Goal: Information Seeking & Learning: Learn about a topic

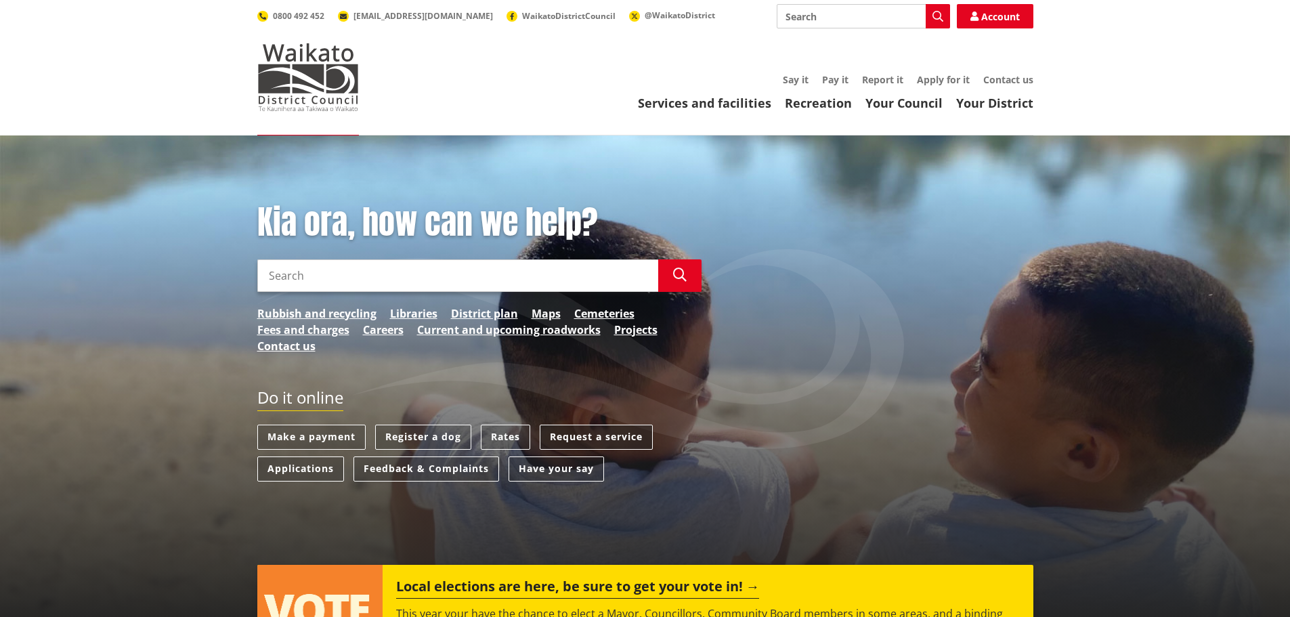
click at [592, 435] on link "Request a service" at bounding box center [596, 437] width 113 height 25
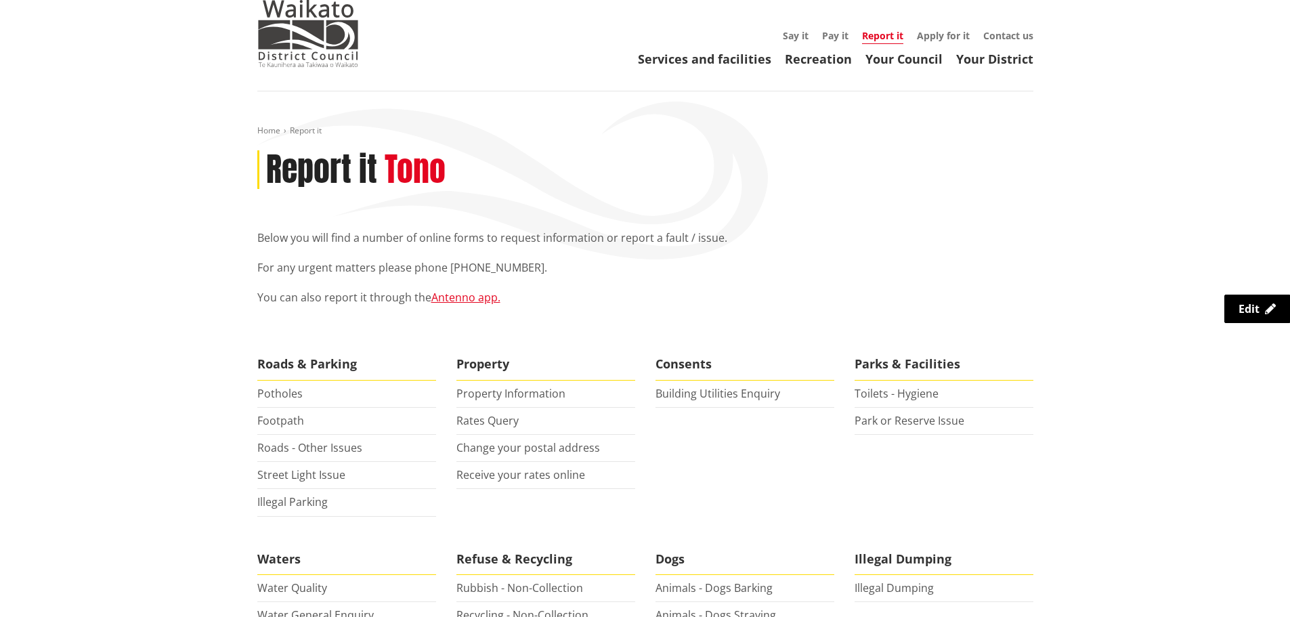
scroll to position [68, 0]
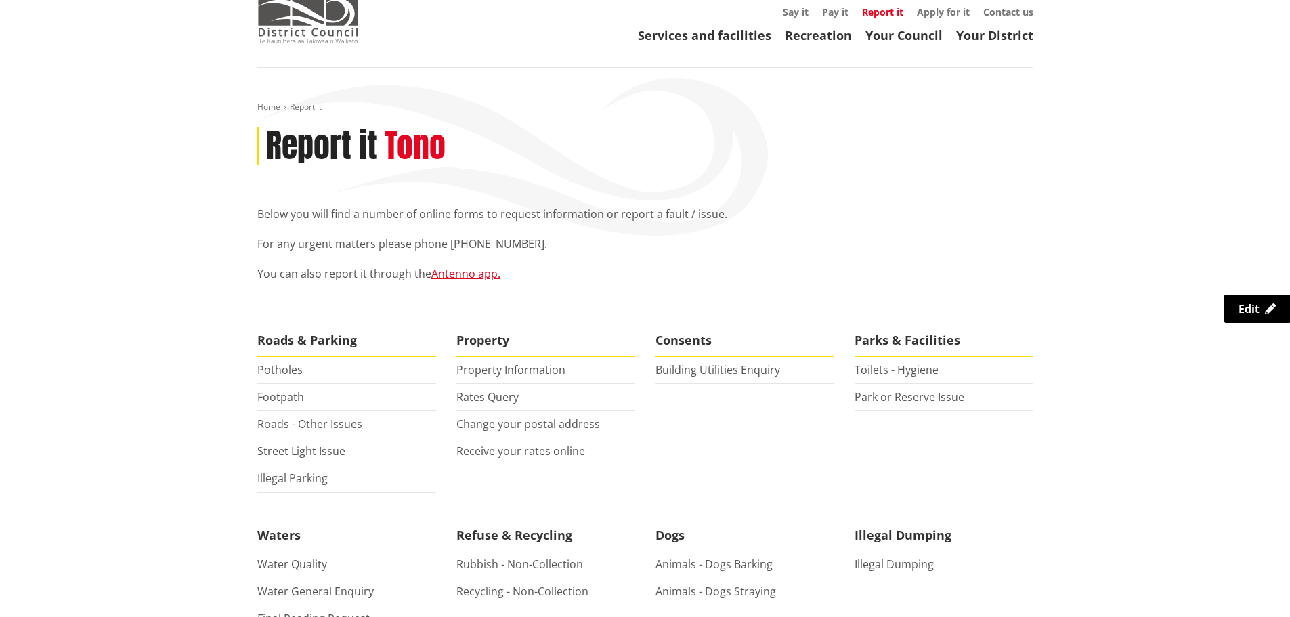
click at [305, 18] on img at bounding box center [308, 10] width 102 height 68
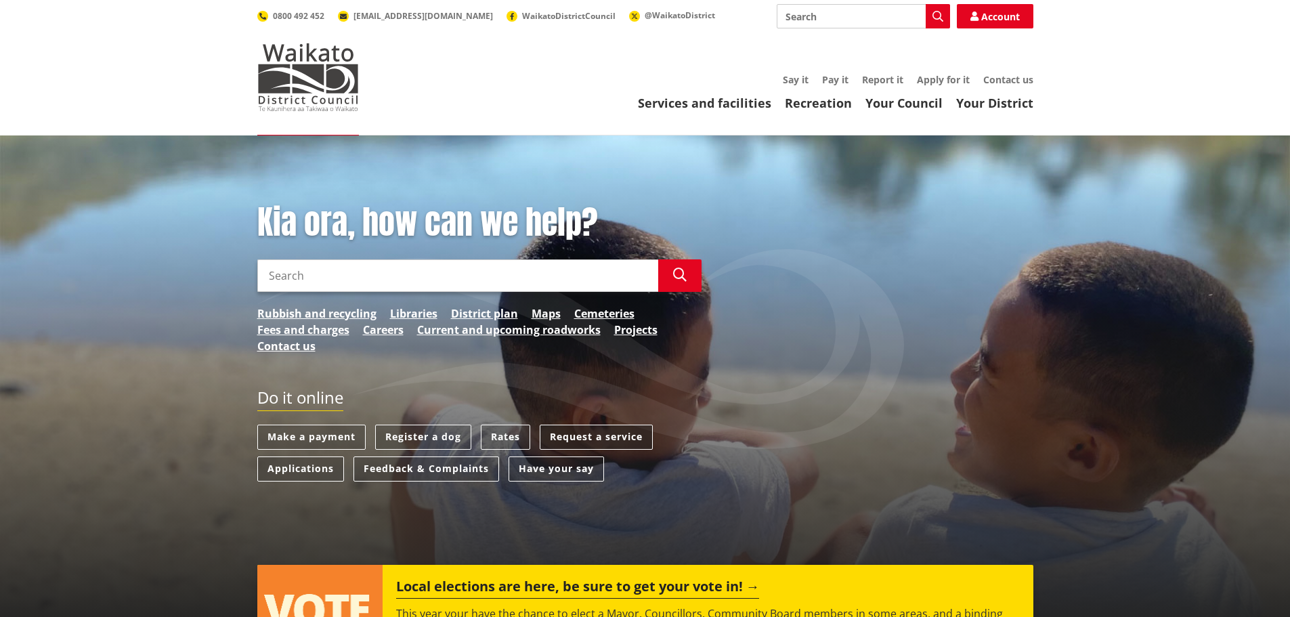
click at [601, 433] on link "Request a service" at bounding box center [596, 437] width 113 height 25
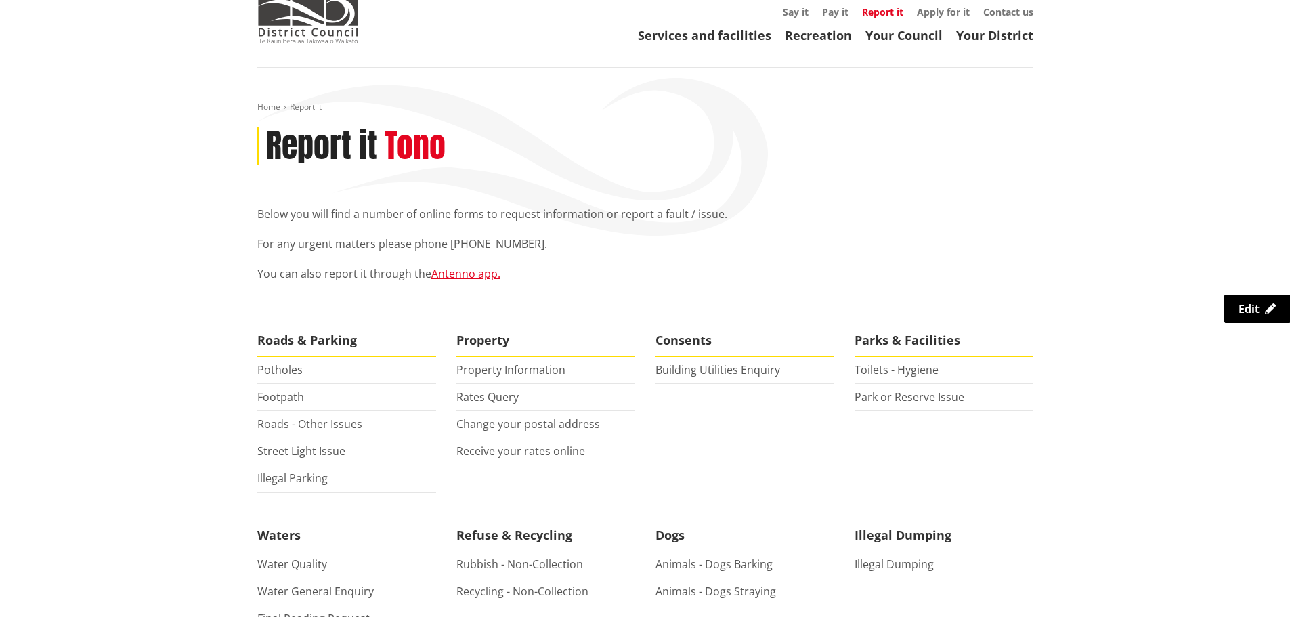
scroll to position [135, 0]
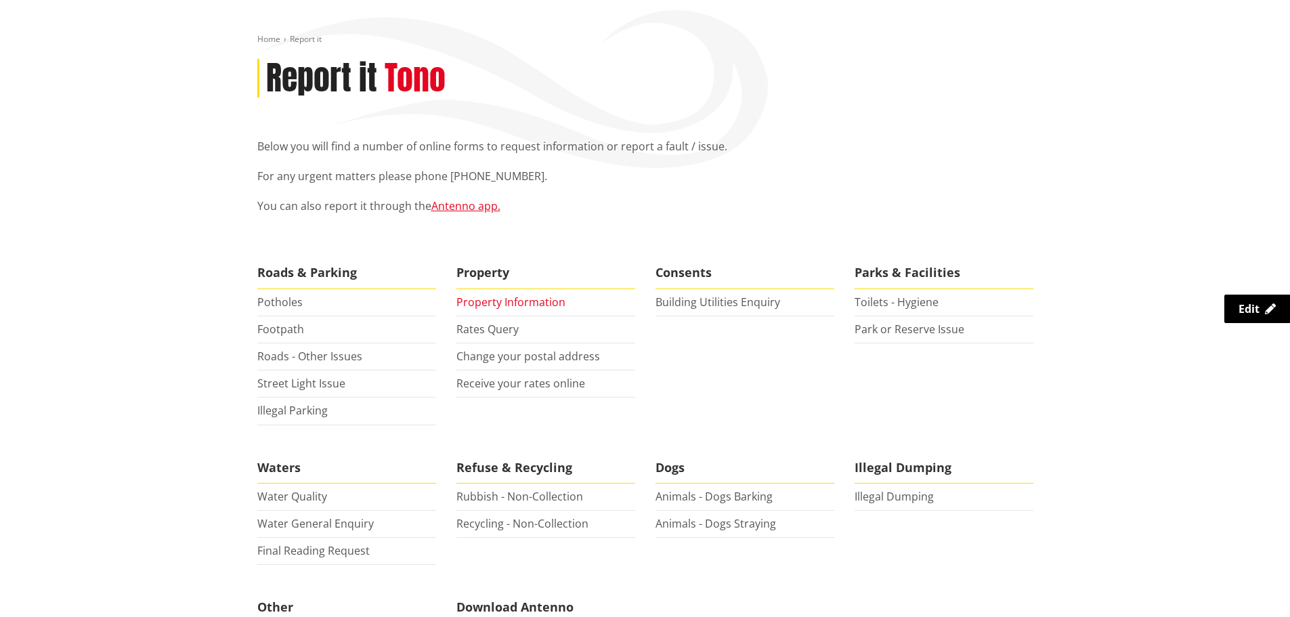
click at [504, 301] on link "Property Information" at bounding box center [510, 302] width 109 height 15
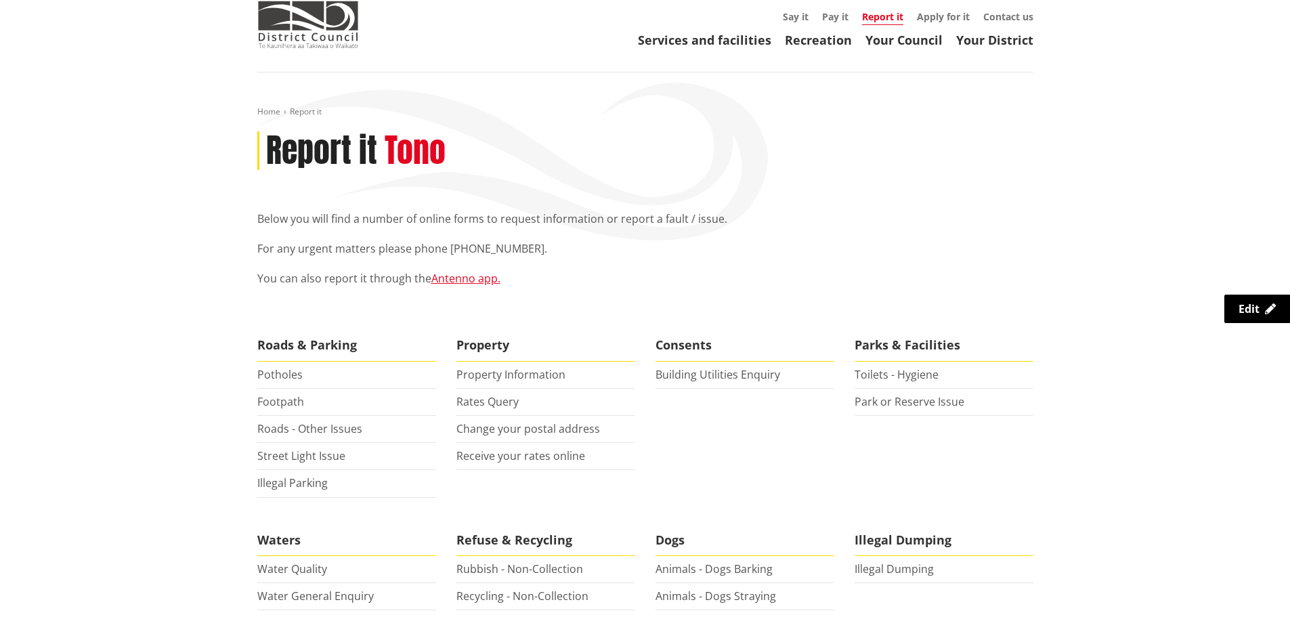
scroll to position [0, 0]
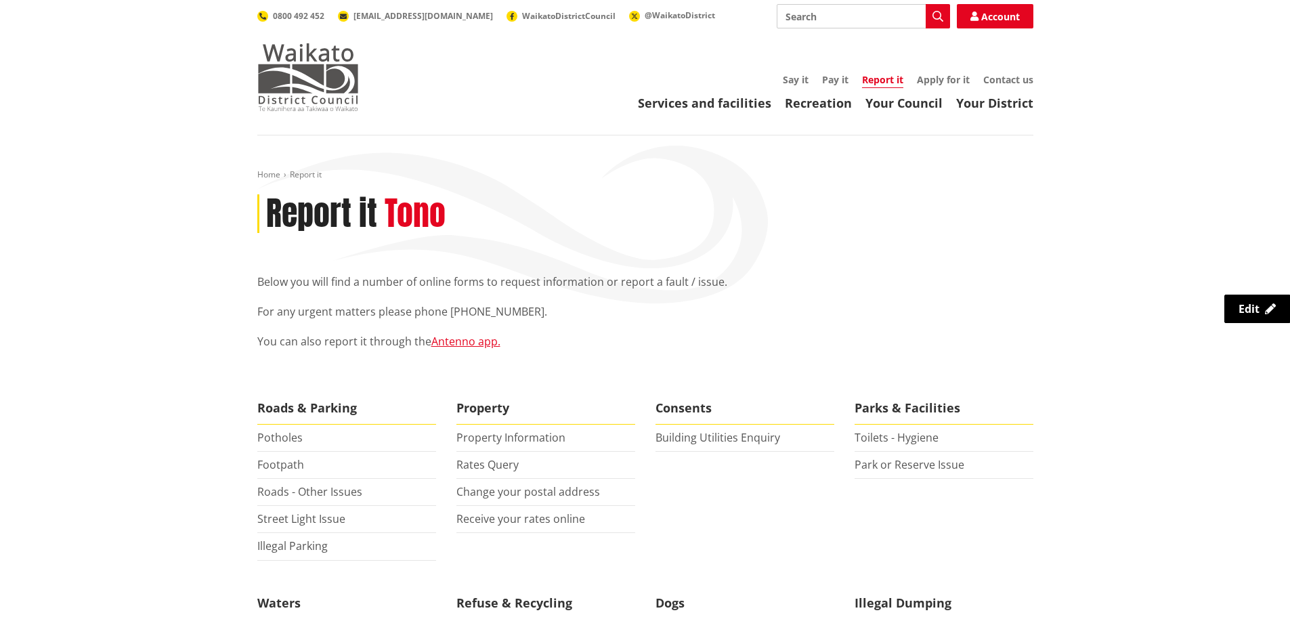
click at [309, 93] on img at bounding box center [308, 77] width 102 height 68
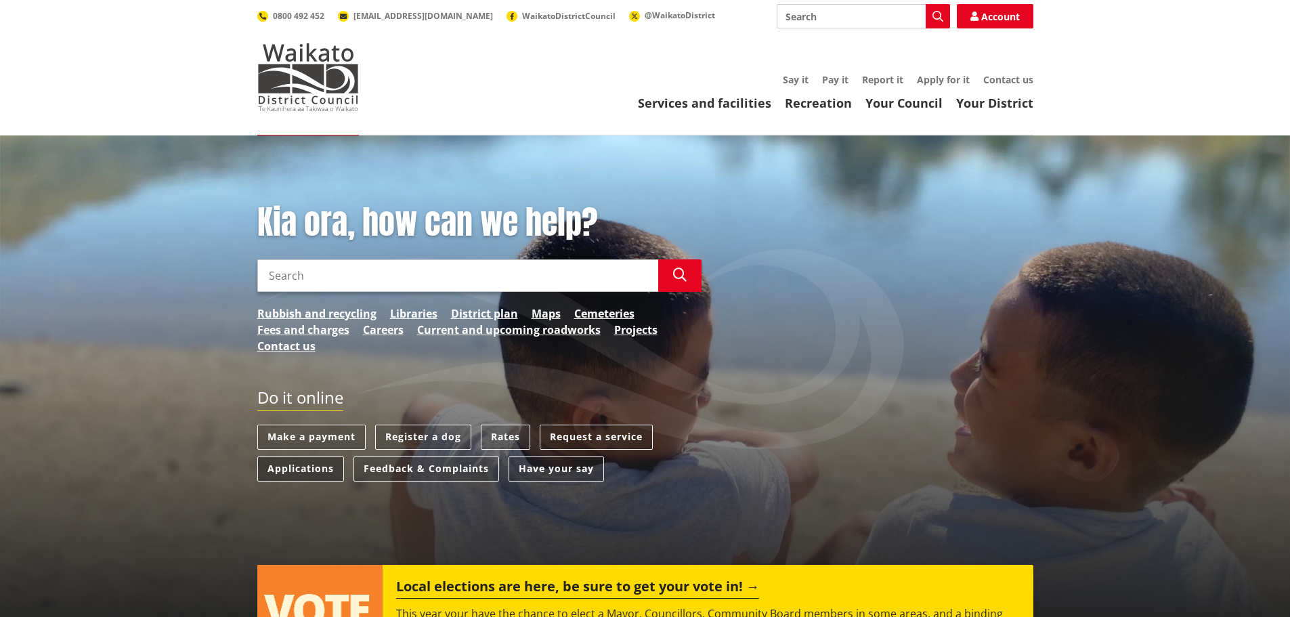
click at [297, 462] on link "Applications" at bounding box center [300, 468] width 87 height 25
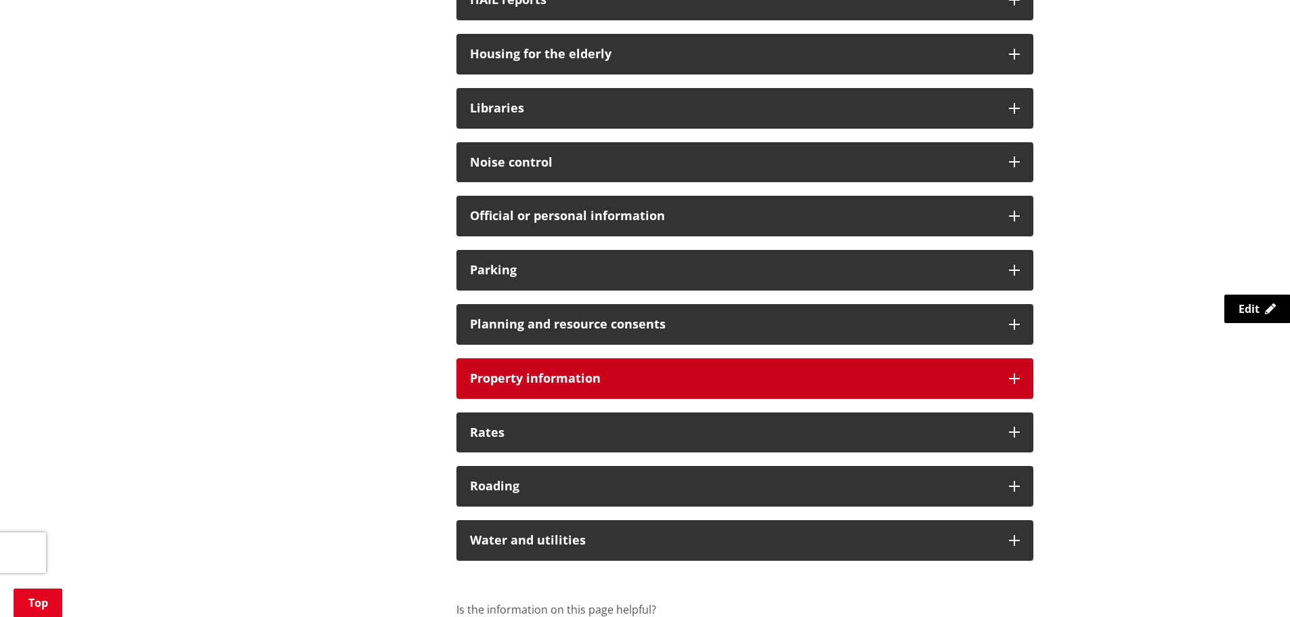
scroll to position [812, 0]
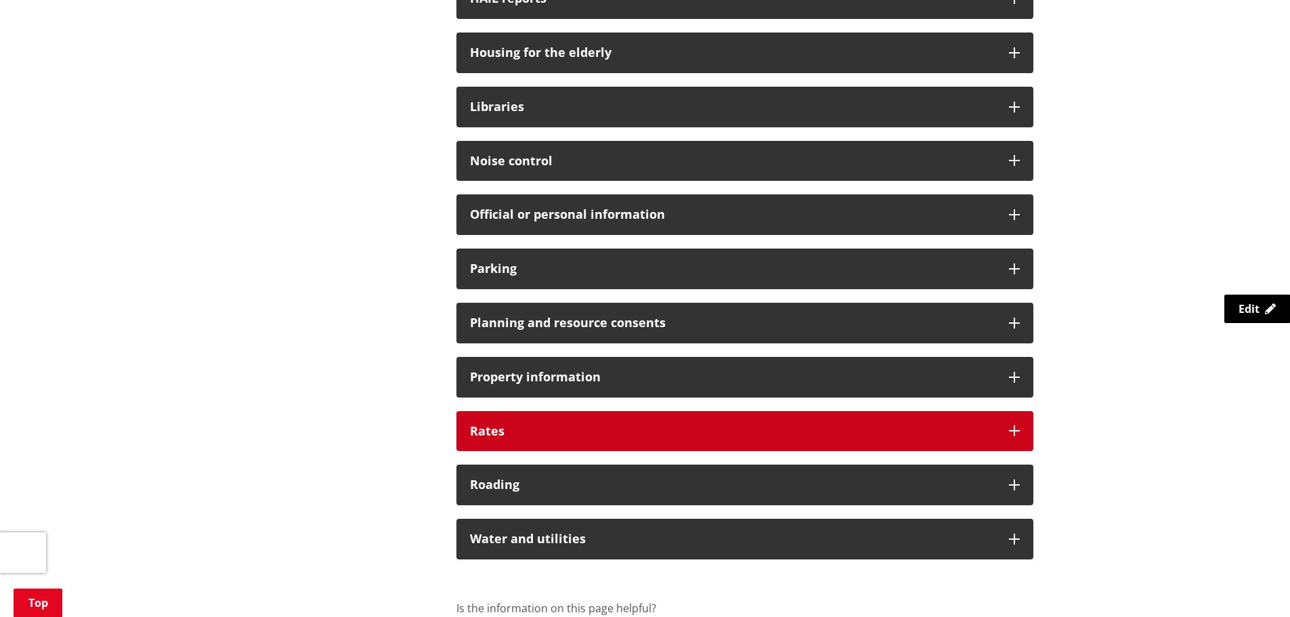
click at [508, 425] on h3 "Rates" at bounding box center [732, 432] width 525 height 14
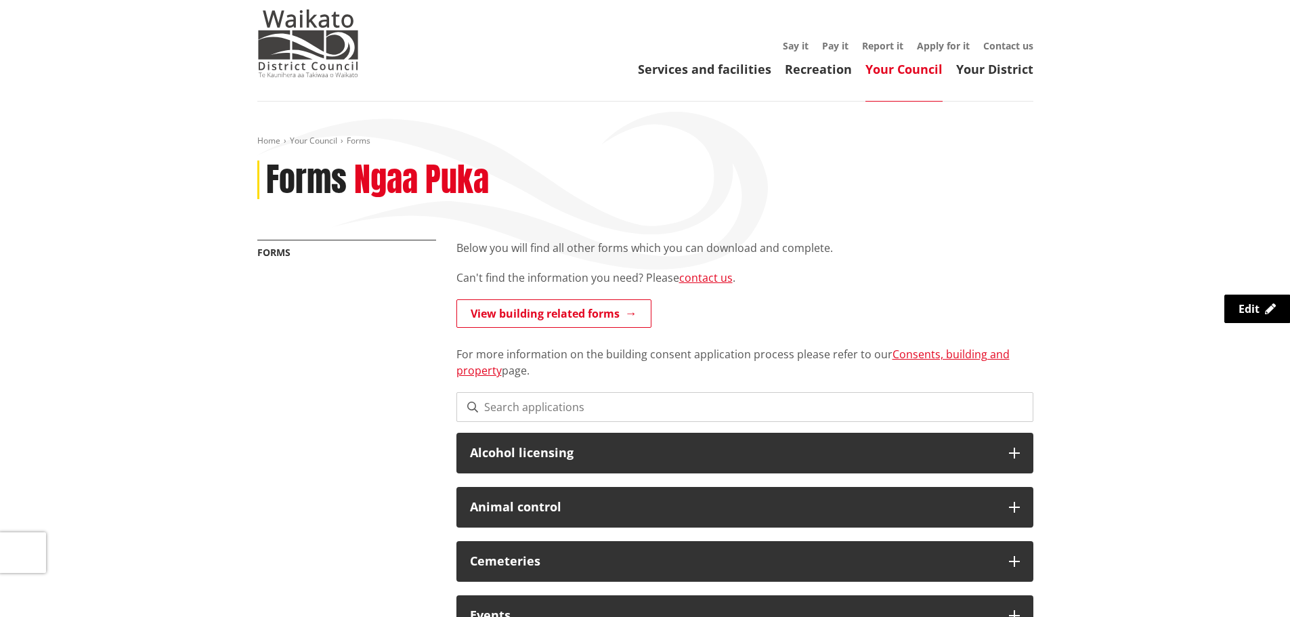
scroll to position [0, 0]
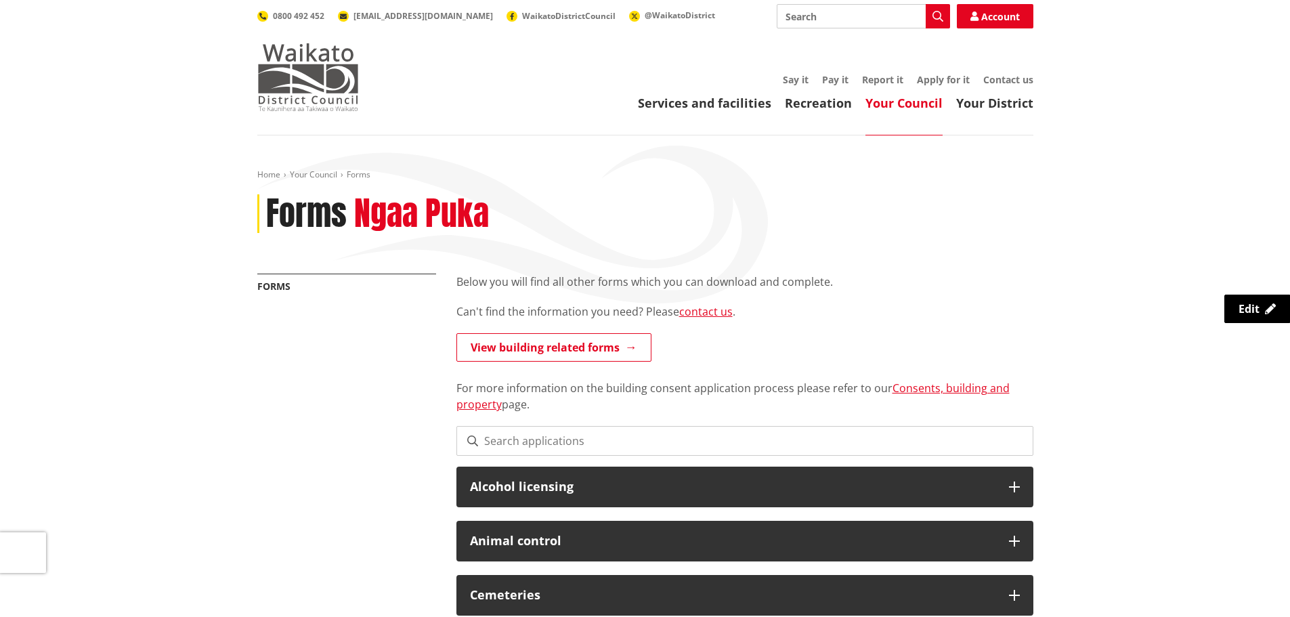
click at [315, 74] on img at bounding box center [308, 77] width 102 height 68
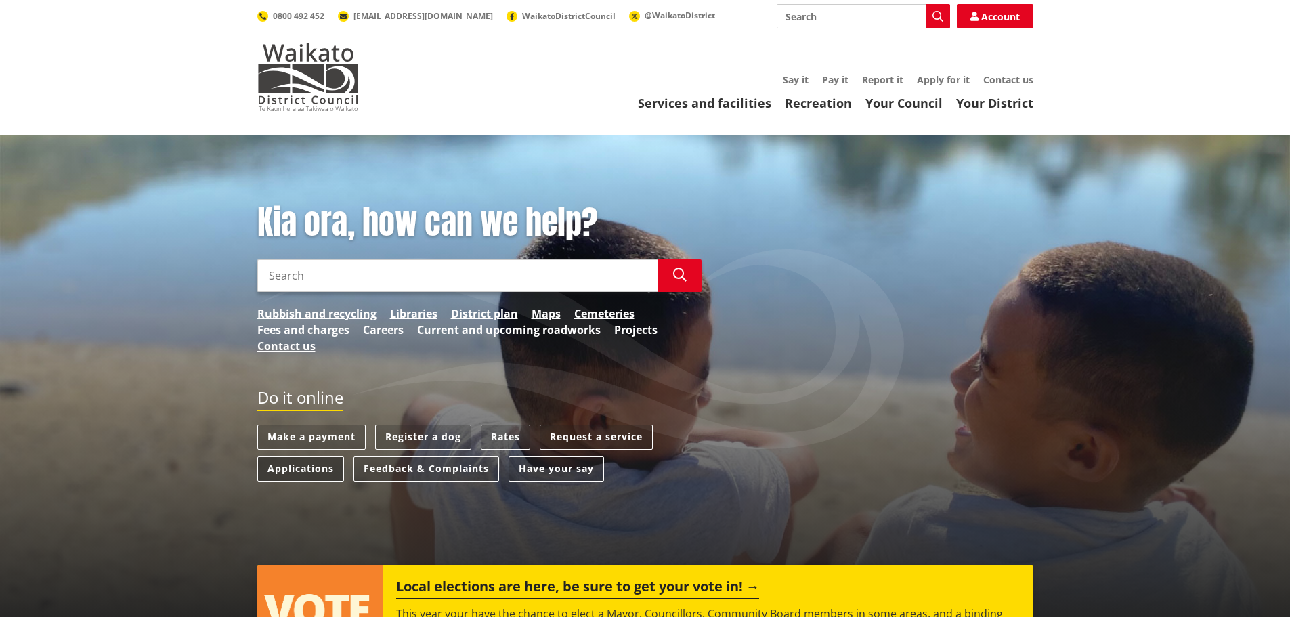
scroll to position [68, 0]
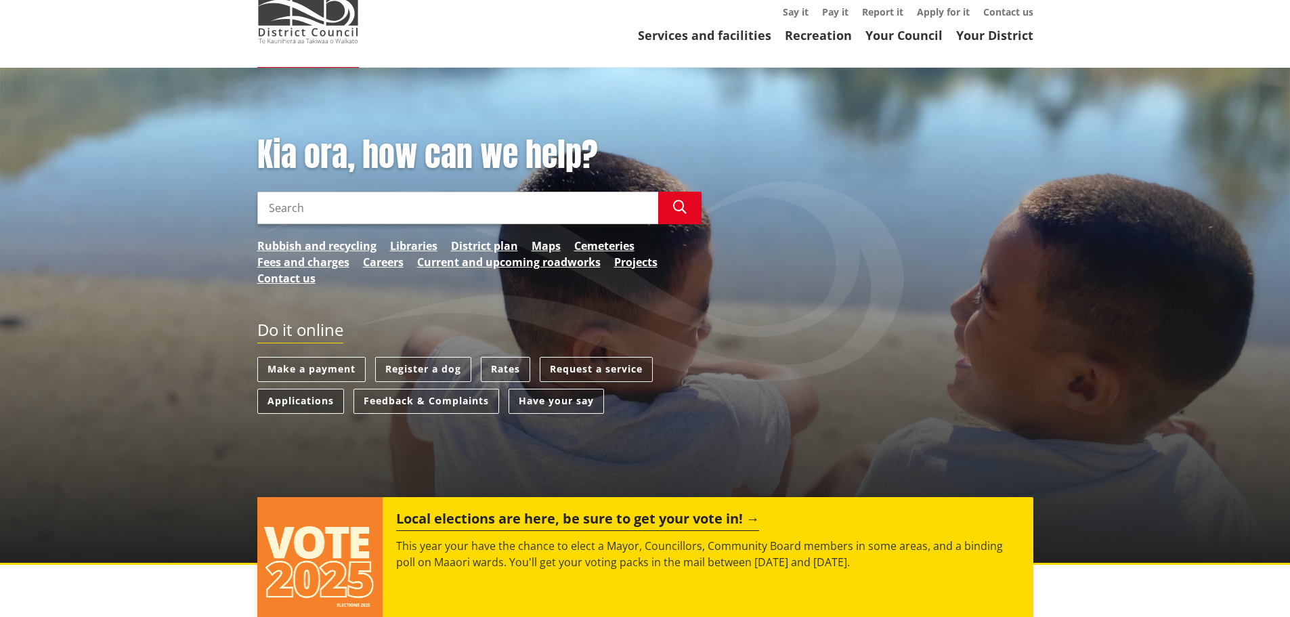
click at [297, 399] on link "Applications" at bounding box center [300, 401] width 87 height 25
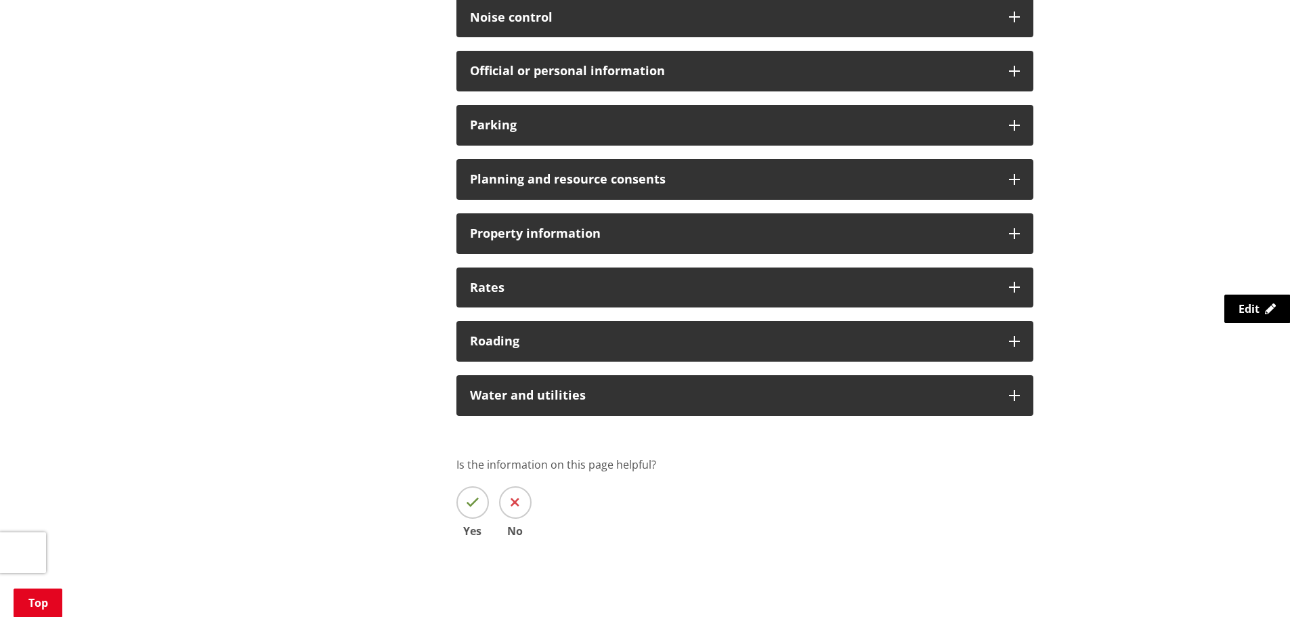
scroll to position [1083, 0]
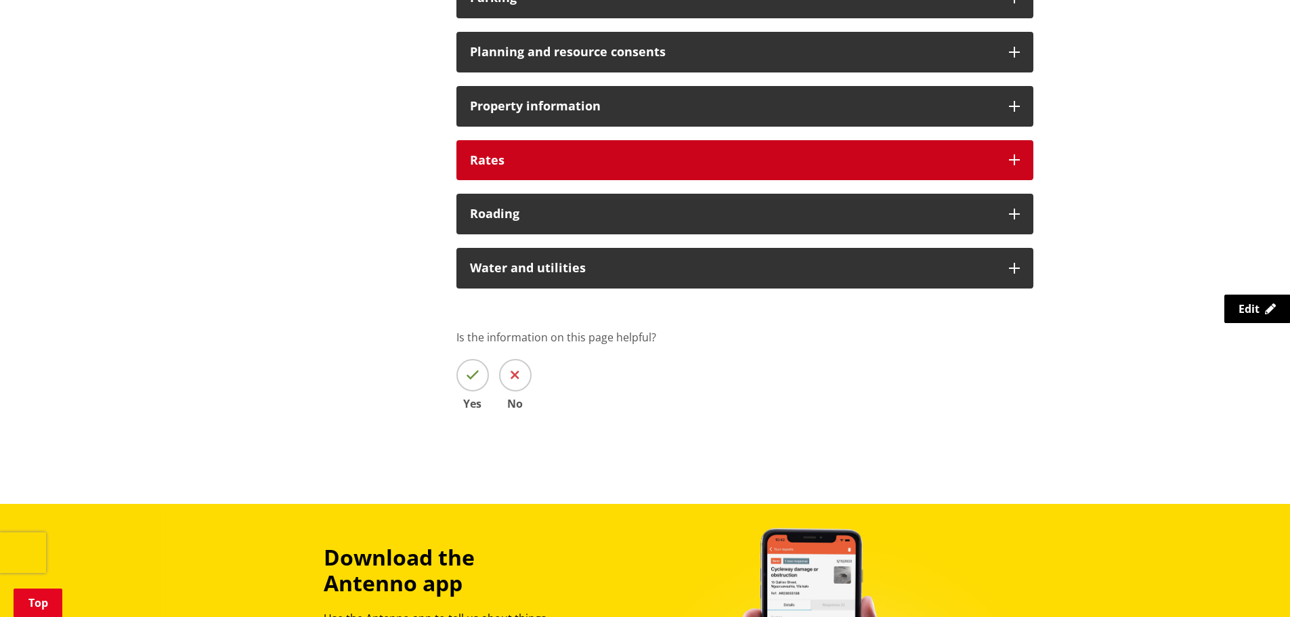
click at [577, 159] on h3 "Rates" at bounding box center [732, 161] width 525 height 14
